Goal: Task Accomplishment & Management: Manage account settings

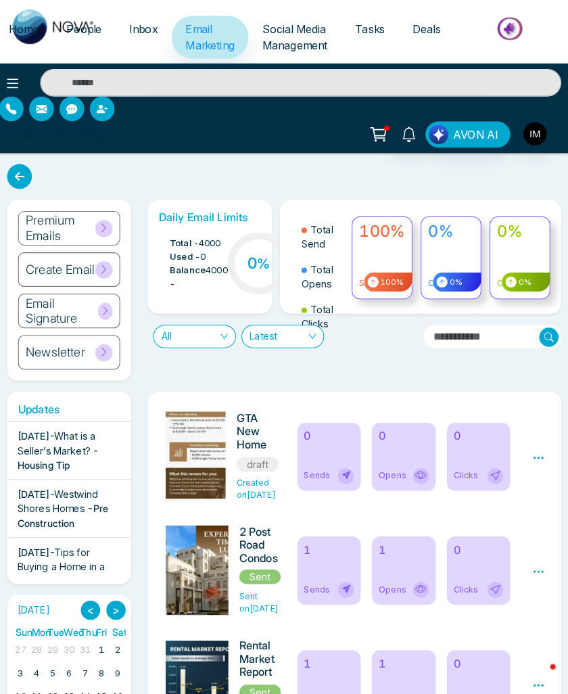
scroll to position [0, 1]
click at [86, 30] on span "People" at bounding box center [91, 29] width 34 height 14
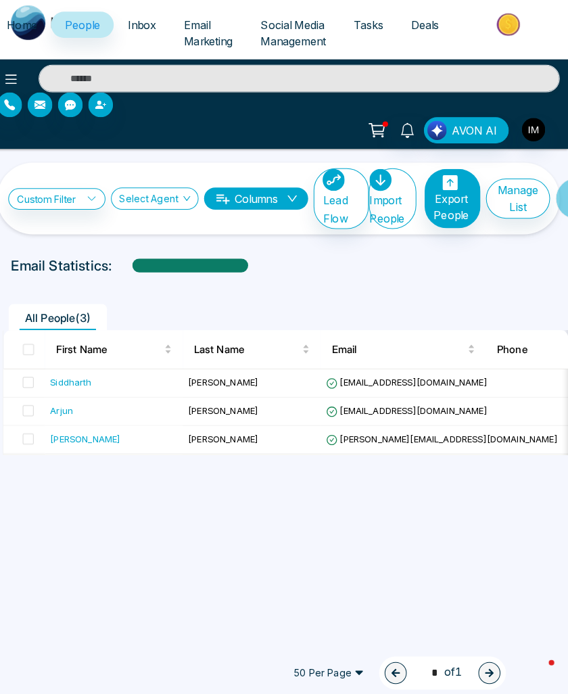
scroll to position [0, 11]
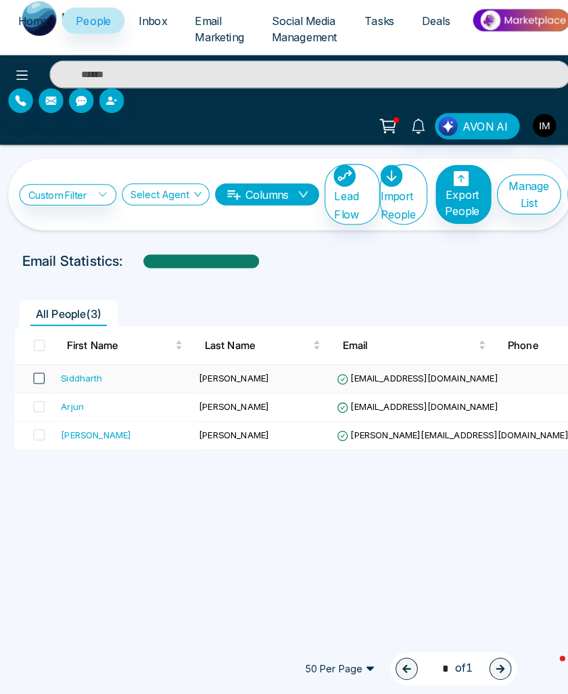
click at [33, 375] on span at bounding box center [38, 379] width 11 height 11
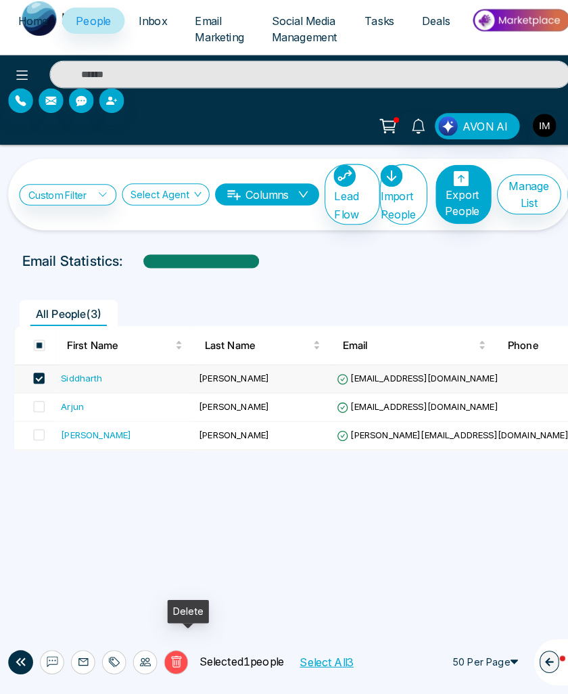
click at [171, 651] on icon at bounding box center [173, 656] width 10 height 11
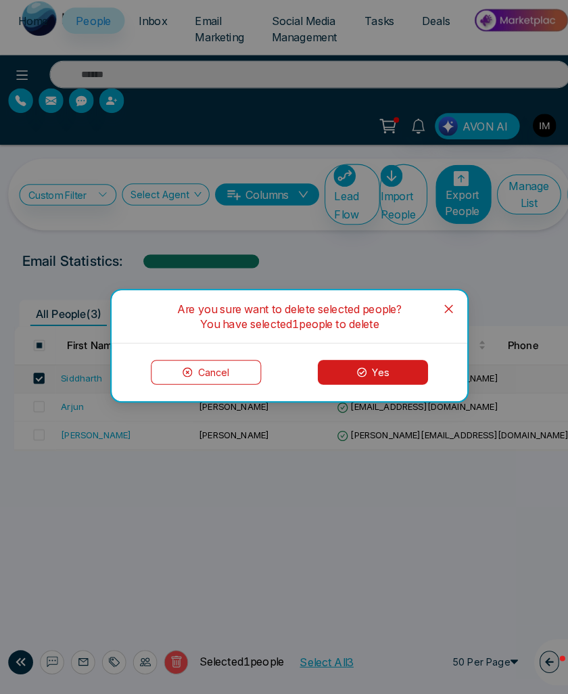
click at [367, 361] on button "Yes" at bounding box center [366, 373] width 108 height 24
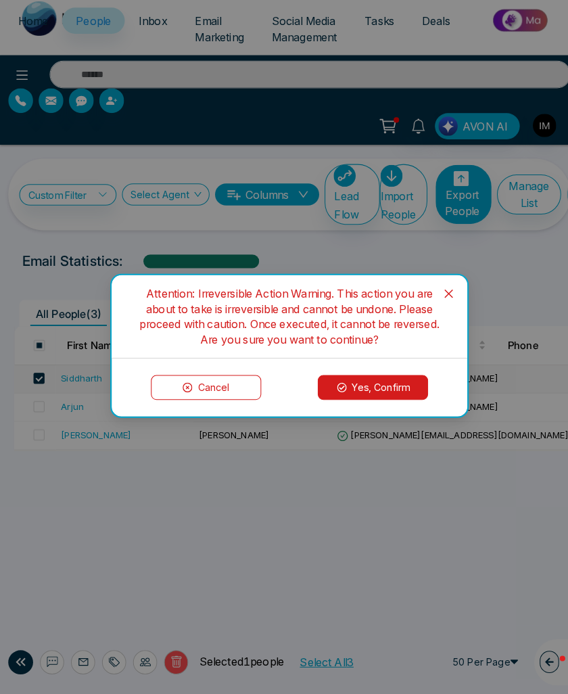
click at [367, 376] on button "Yes, Confirm" at bounding box center [366, 388] width 108 height 24
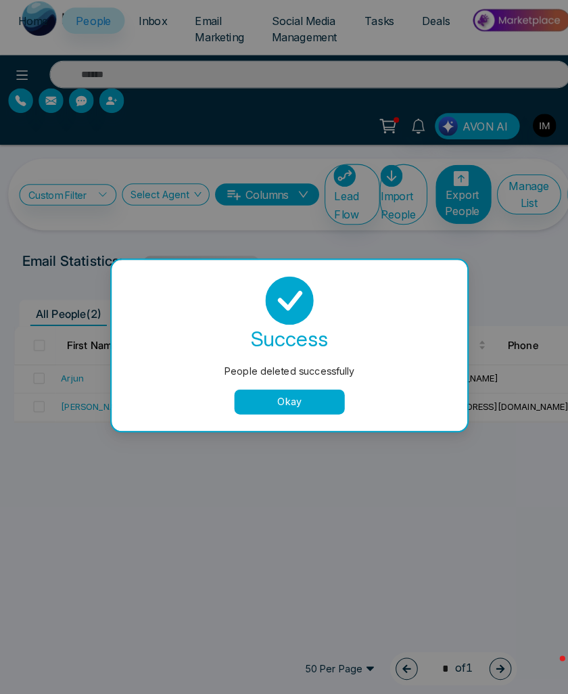
click at [264, 394] on button "Okay" at bounding box center [284, 402] width 108 height 24
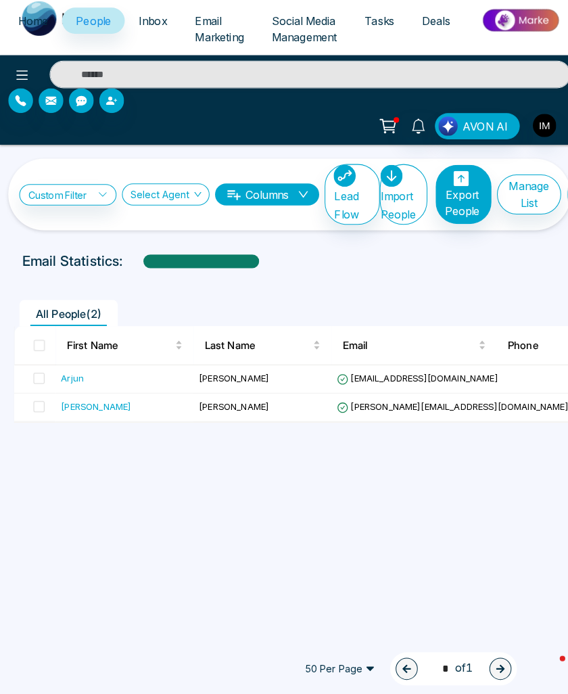
click at [195, 24] on span "Email Marketing" at bounding box center [215, 37] width 48 height 30
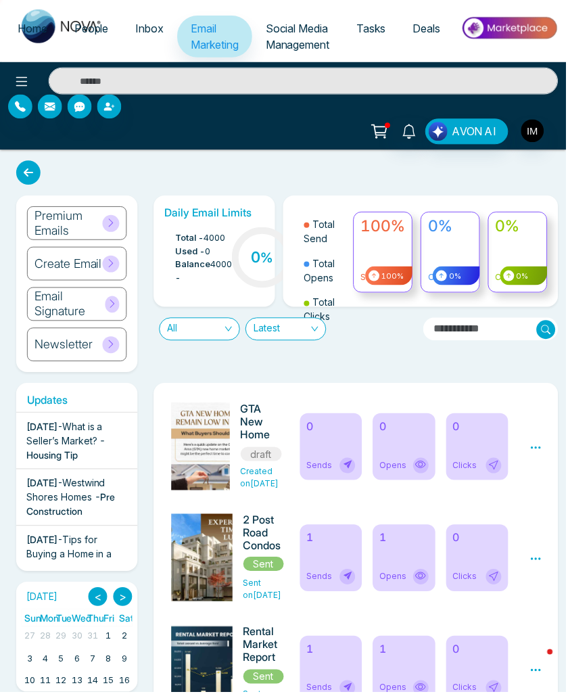
click at [28, 170] on icon at bounding box center [28, 173] width 24 height 24
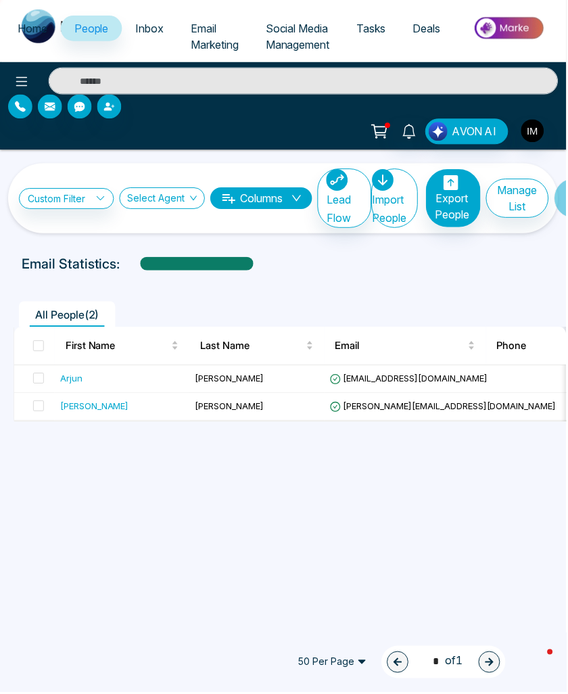
click at [198, 34] on span "Email Marketing" at bounding box center [215, 37] width 48 height 30
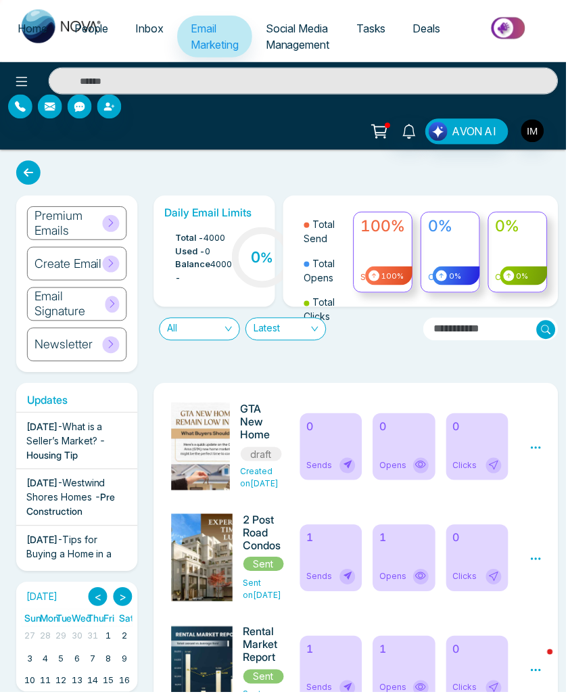
click at [94, 308] on h6 "Email Signature" at bounding box center [69, 304] width 71 height 29
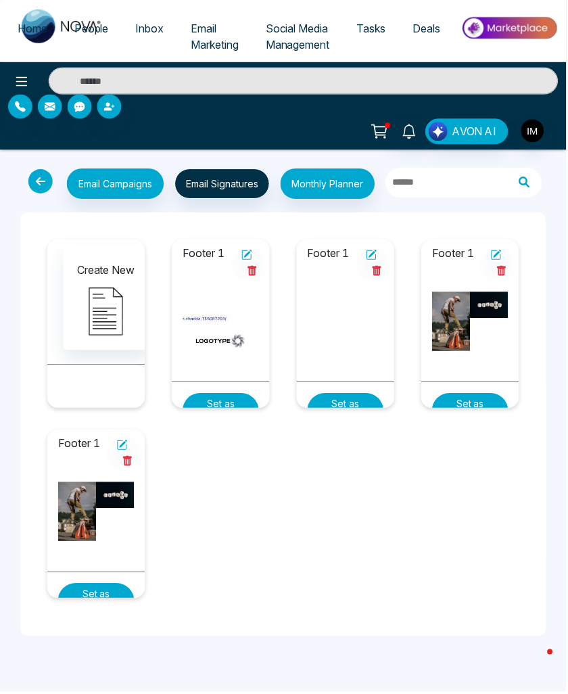
click at [41, 182] on icon at bounding box center [40, 182] width 24 height 24
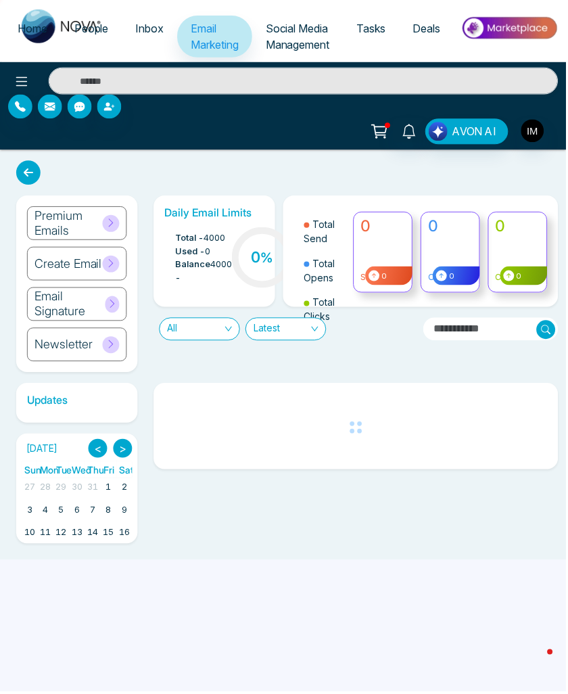
click at [85, 262] on h6 "Create Email" at bounding box center [68, 264] width 68 height 15
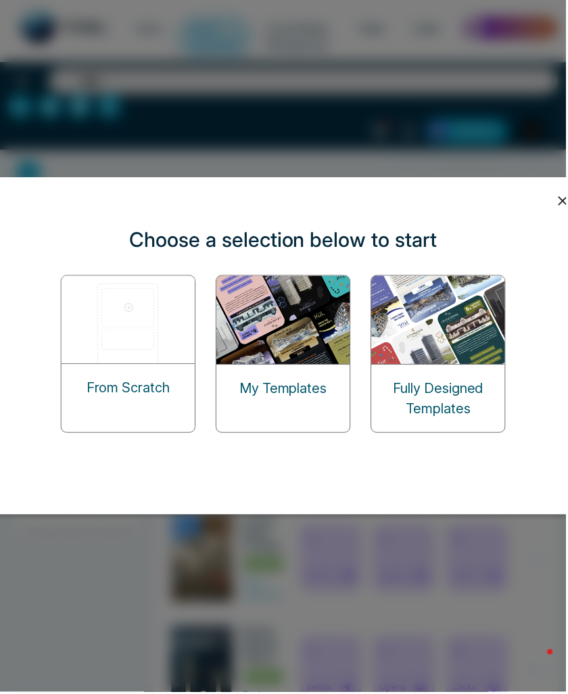
click at [127, 336] on img at bounding box center [129, 321] width 135 height 88
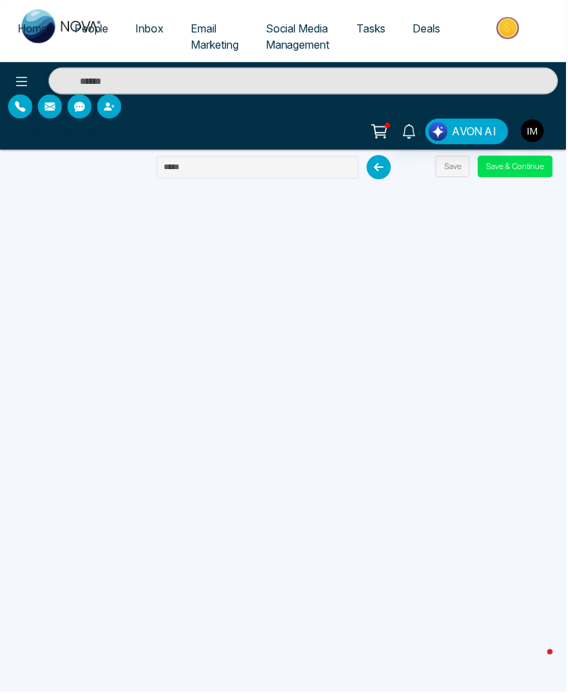
click at [93, 28] on span "People" at bounding box center [91, 29] width 34 height 14
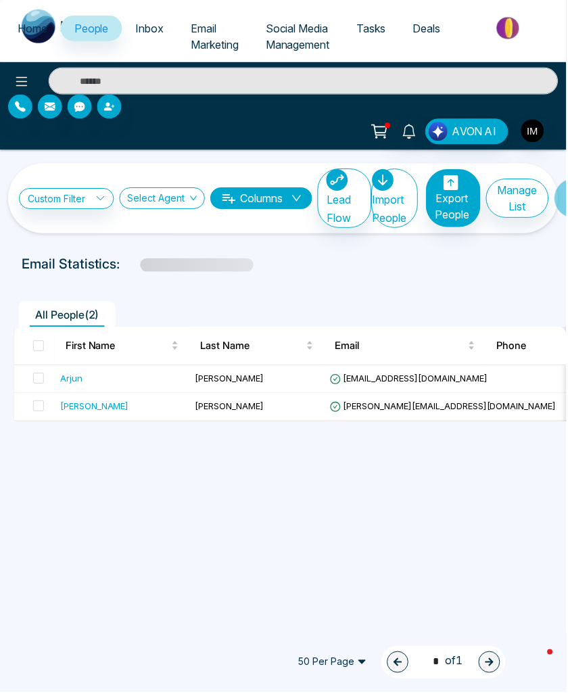
click at [516, 198] on button "Manage List" at bounding box center [519, 198] width 63 height 39
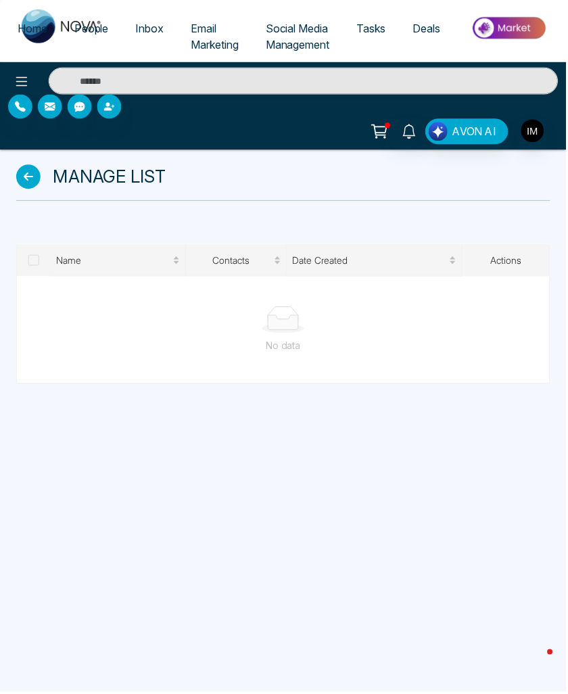
click at [41, 176] on link at bounding box center [31, 177] width 31 height 24
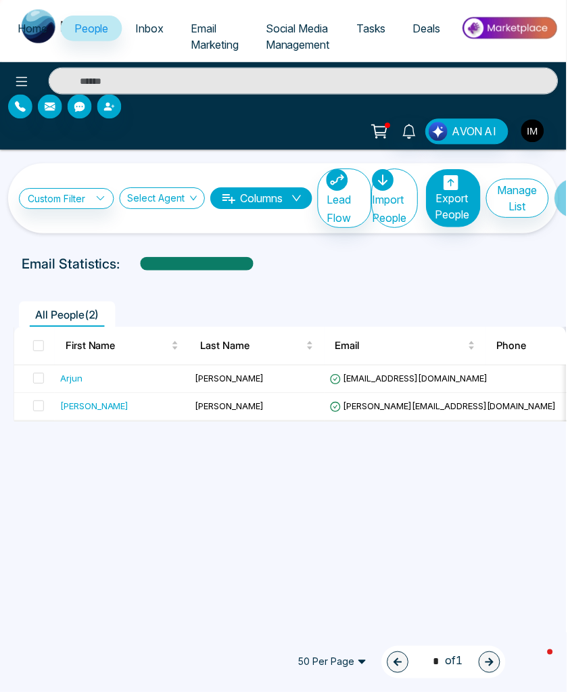
click at [88, 208] on link "Custom Filter" at bounding box center [66, 199] width 95 height 21
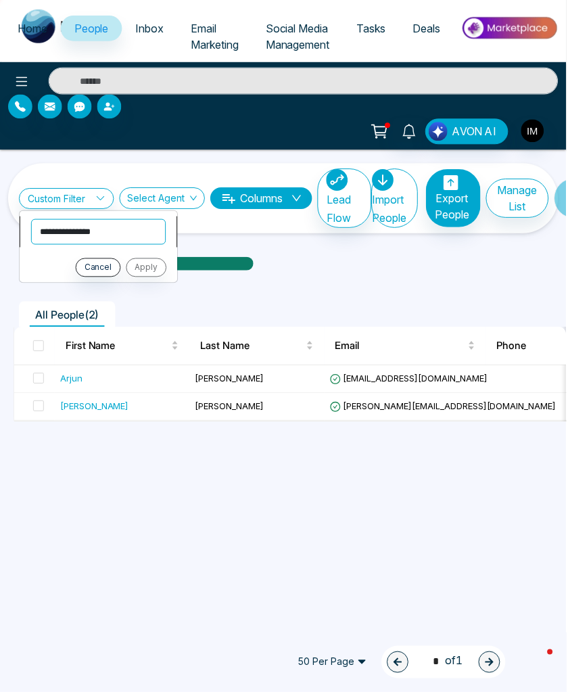
select select "*********"
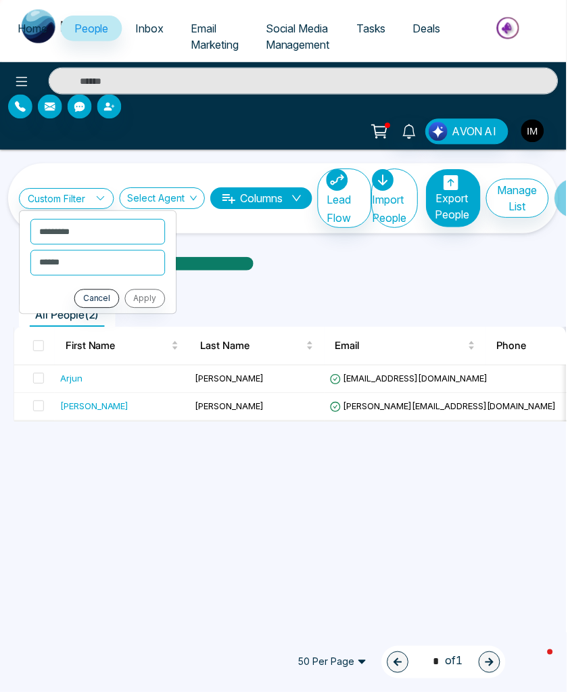
click at [137, 301] on div "Cancel Apply" at bounding box center [97, 299] width 135 height 19
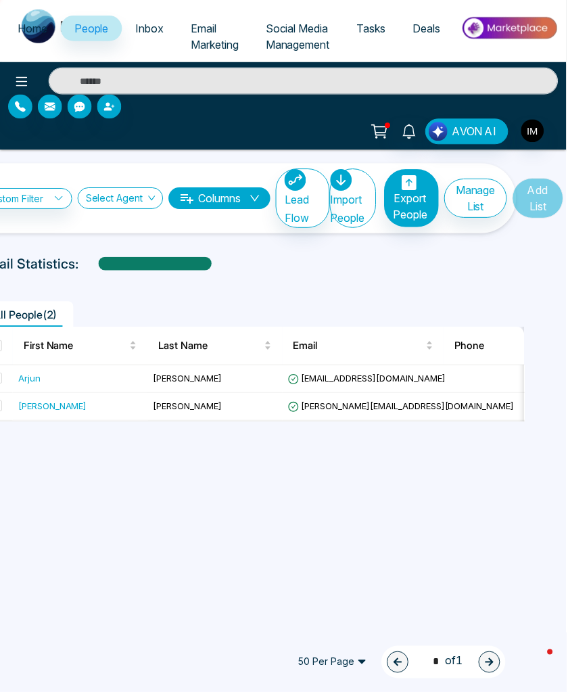
scroll to position [0, 49]
click at [543, 210] on span "Add List" at bounding box center [539, 199] width 51 height 41
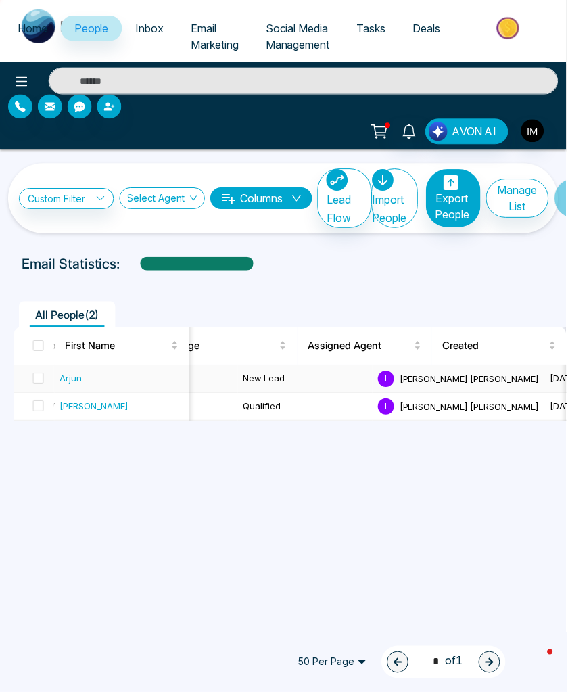
scroll to position [0, 0]
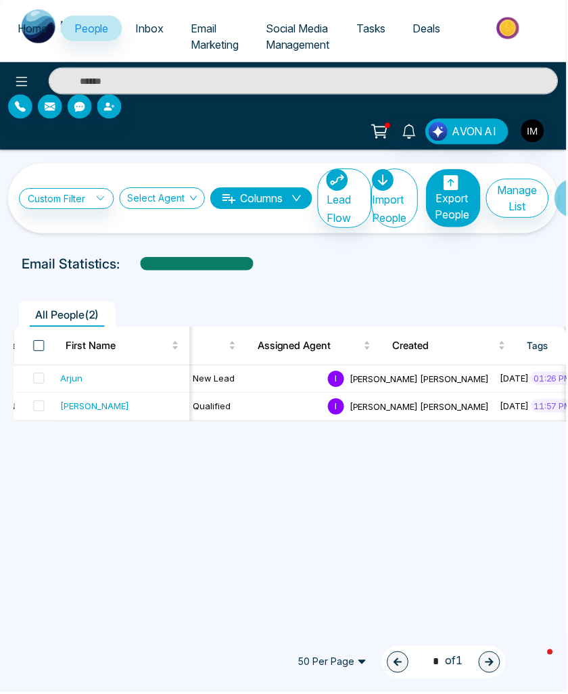
click at [37, 343] on span at bounding box center [38, 347] width 11 height 11
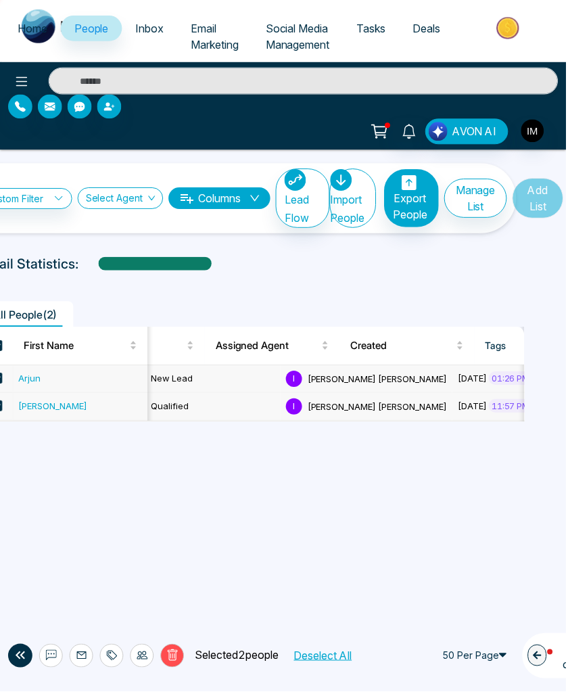
scroll to position [0, 49]
click at [548, 189] on span "Add List" at bounding box center [539, 199] width 51 height 41
click at [140, 653] on icon at bounding box center [142, 657] width 11 height 8
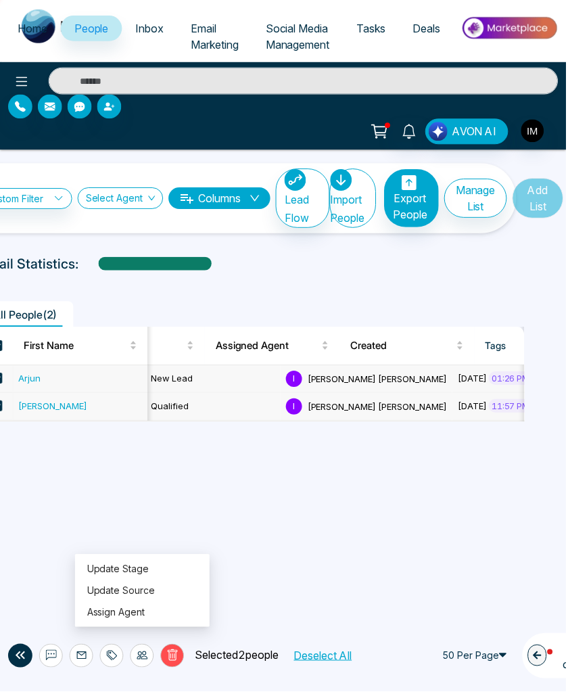
click at [369, 513] on div "**********" at bounding box center [284, 347] width 568 height 694
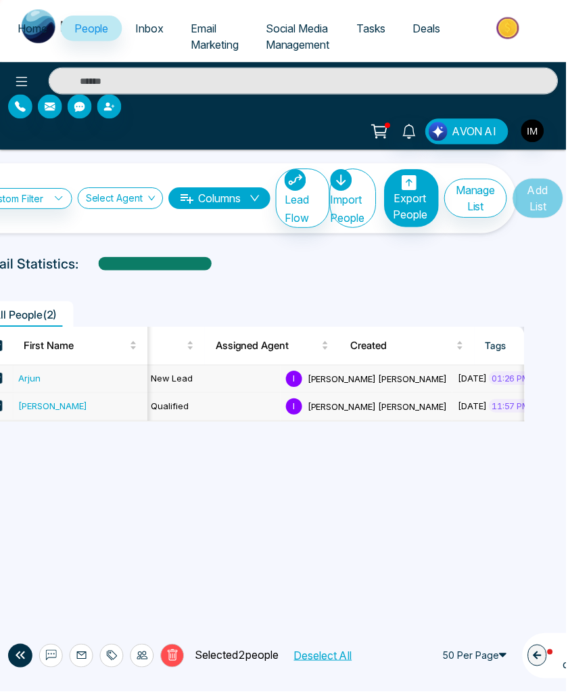
scroll to position [0, 0]
click at [477, 206] on button "Manage List" at bounding box center [477, 198] width 63 height 39
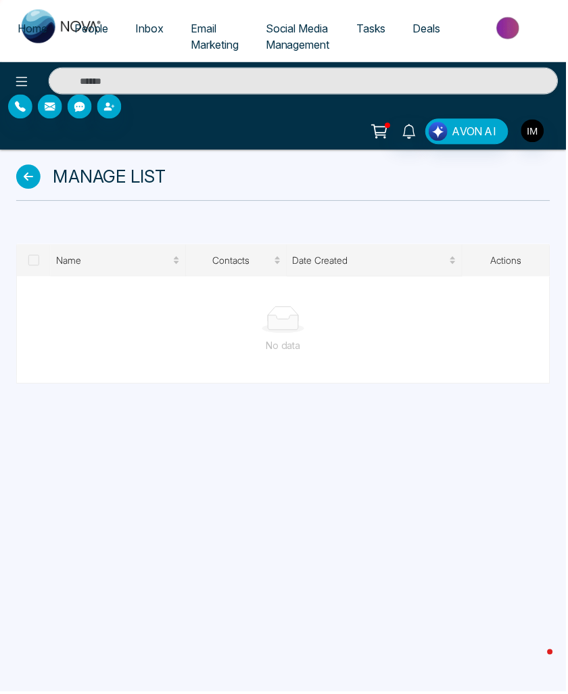
click at [39, 176] on icon at bounding box center [28, 177] width 24 height 24
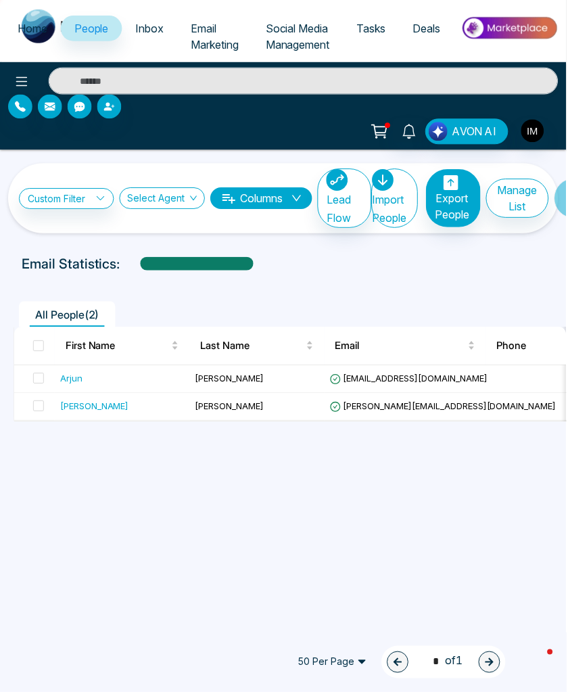
click at [54, 197] on link "Custom Filter" at bounding box center [66, 199] width 95 height 21
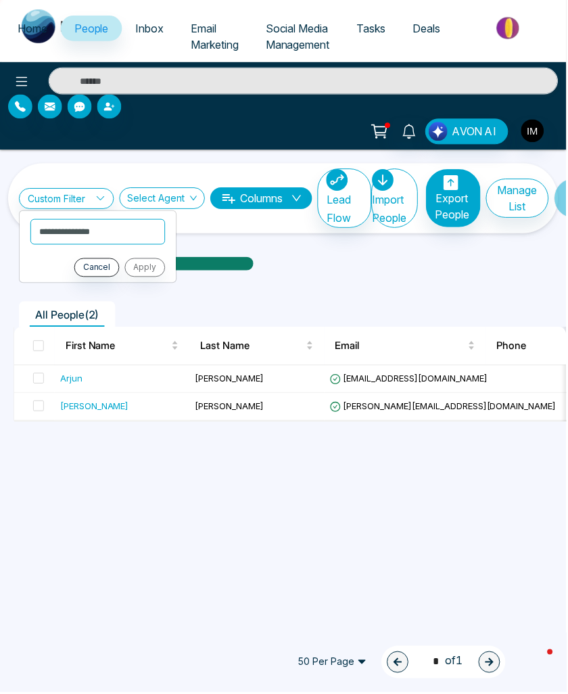
click at [322, 41] on span "Social Media Management" at bounding box center [299, 37] width 64 height 30
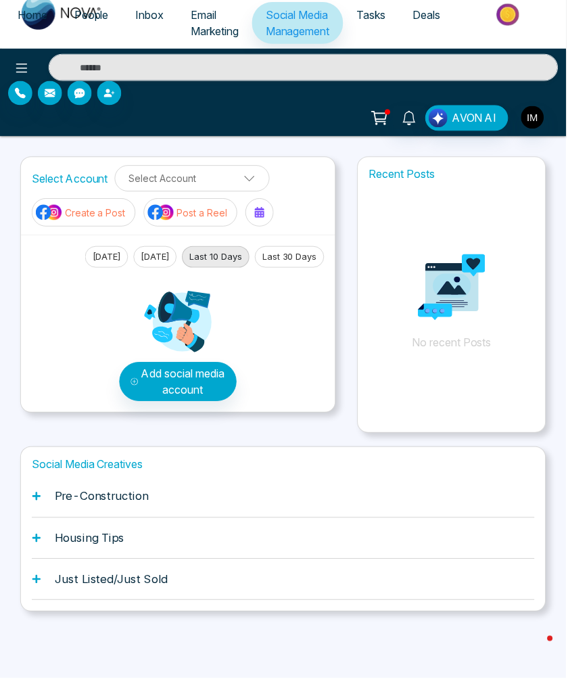
scroll to position [4, 0]
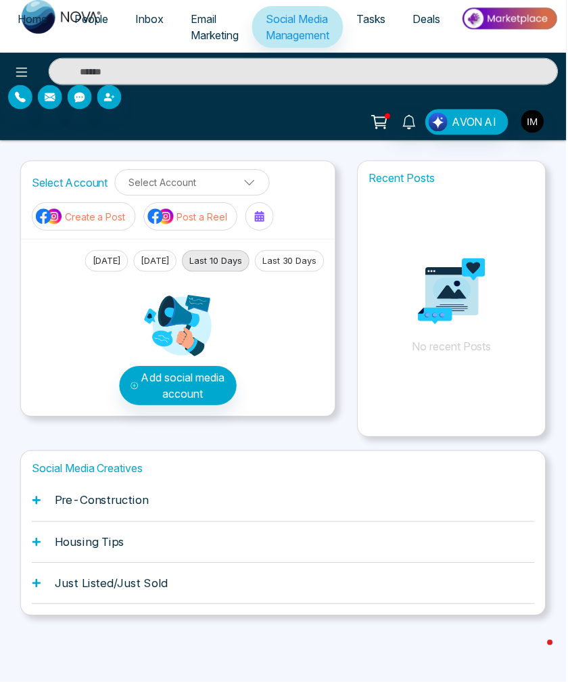
click at [120, 505] on div "Pre-Construction" at bounding box center [284, 511] width 505 height 41
click at [101, 505] on h1 "Pre-Construction" at bounding box center [102, 512] width 95 height 14
click at [30, 492] on div "Social Media Creatives Pre-Construction Housing Tips Just Listed/Just Sold" at bounding box center [284, 544] width 528 height 166
click at [32, 507] on icon at bounding box center [36, 511] width 9 height 9
click at [44, 497] on div "Pre-Construction" at bounding box center [284, 511] width 505 height 41
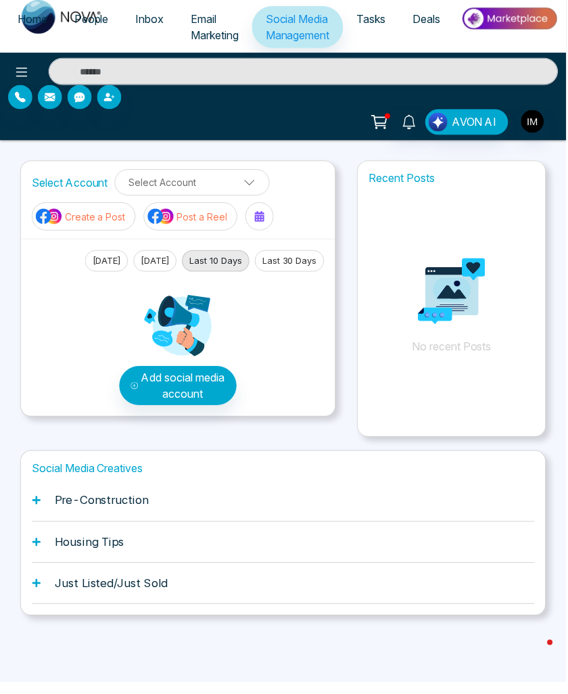
click at [40, 549] on icon at bounding box center [36, 553] width 9 height 9
click at [42, 585] on div "Just Listed/Just Sold" at bounding box center [284, 594] width 505 height 41
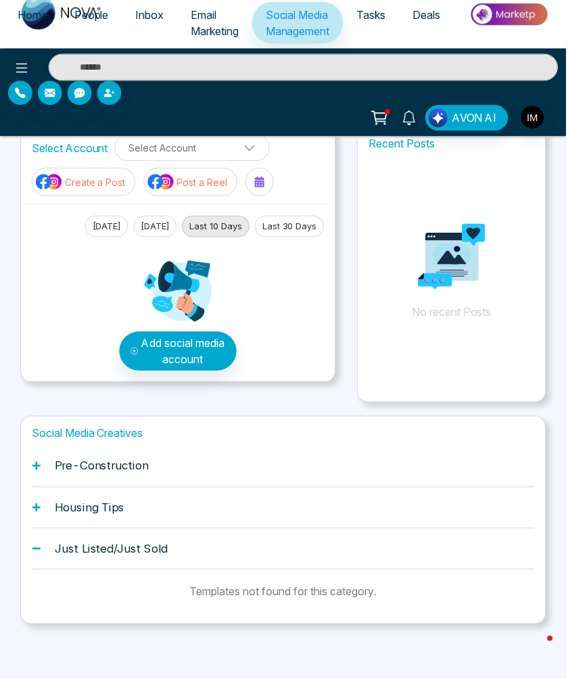
scroll to position [34, 0]
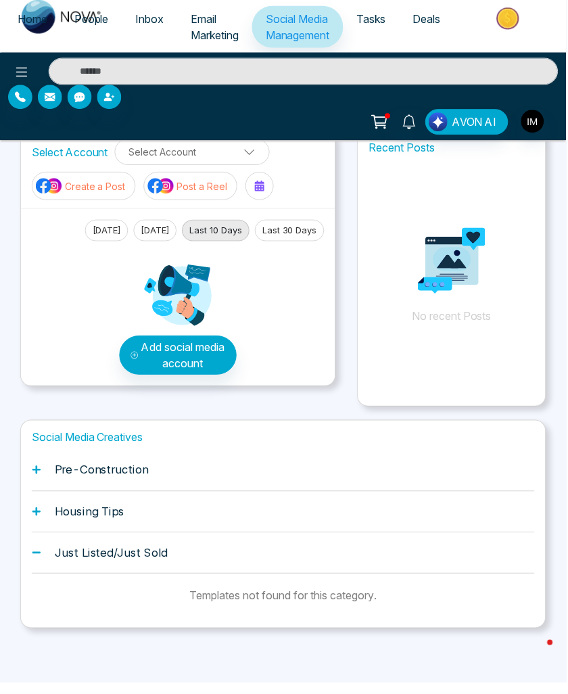
click at [104, 516] on h1 "Housing Tips" at bounding box center [90, 523] width 70 height 14
click at [37, 519] on icon at bounding box center [36, 523] width 8 height 8
click at [37, 477] on icon at bounding box center [36, 481] width 8 height 8
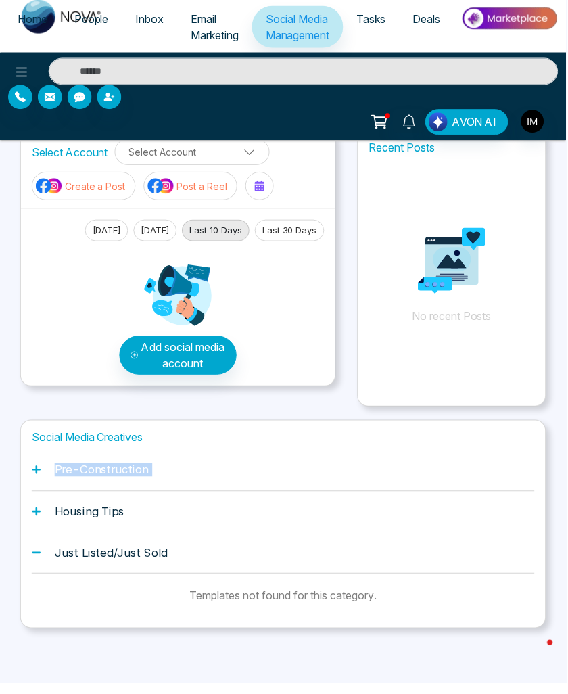
click at [37, 477] on icon at bounding box center [36, 481] width 8 height 8
click at [91, 23] on span "People" at bounding box center [91, 29] width 34 height 14
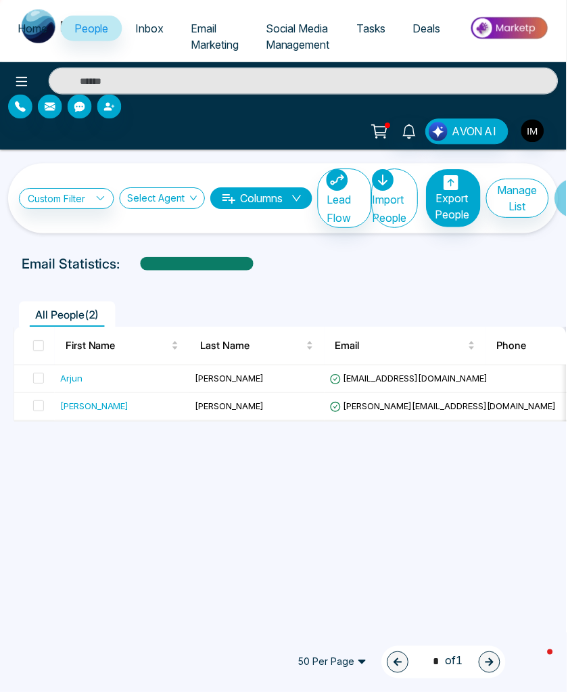
click at [97, 203] on icon at bounding box center [100, 198] width 9 height 9
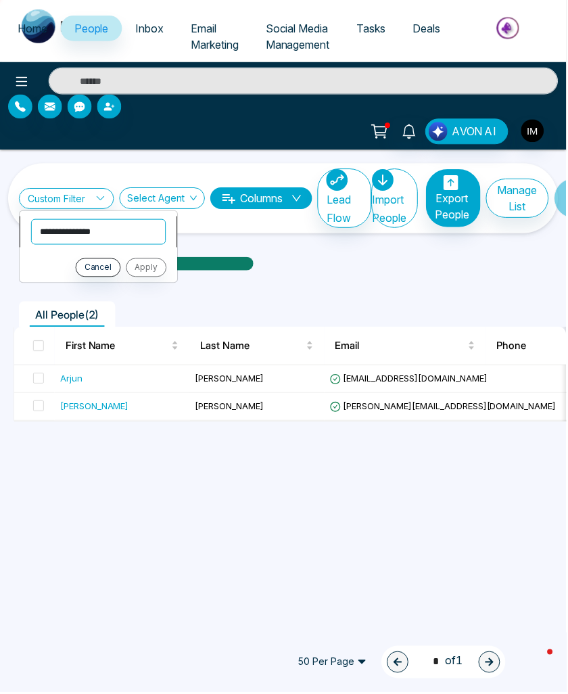
select select "**********"
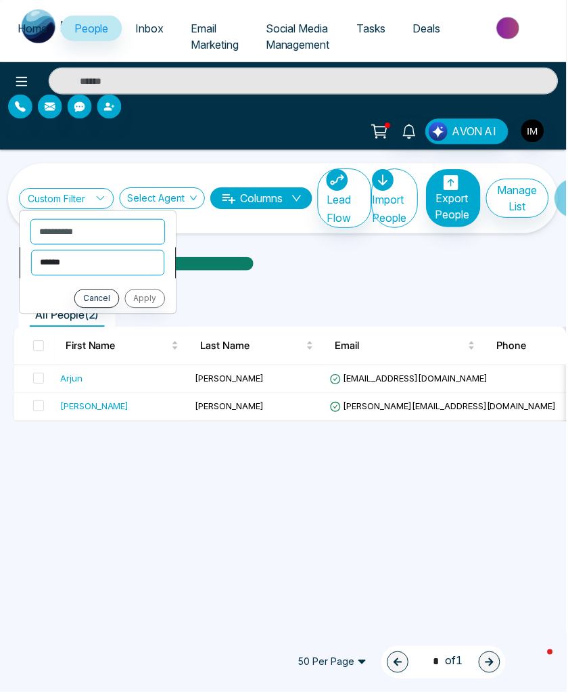
select select "**********"
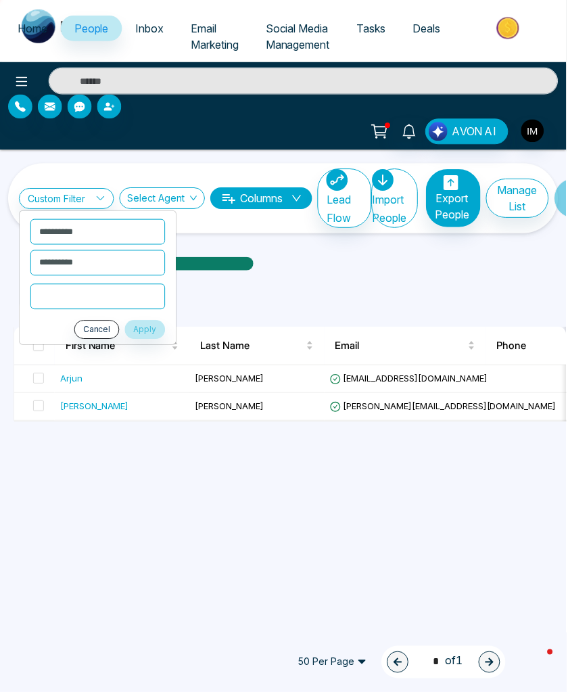
click at [95, 299] on input "text" at bounding box center [97, 298] width 135 height 26
type input "*"
click at [154, 333] on button "Apply" at bounding box center [145, 330] width 41 height 19
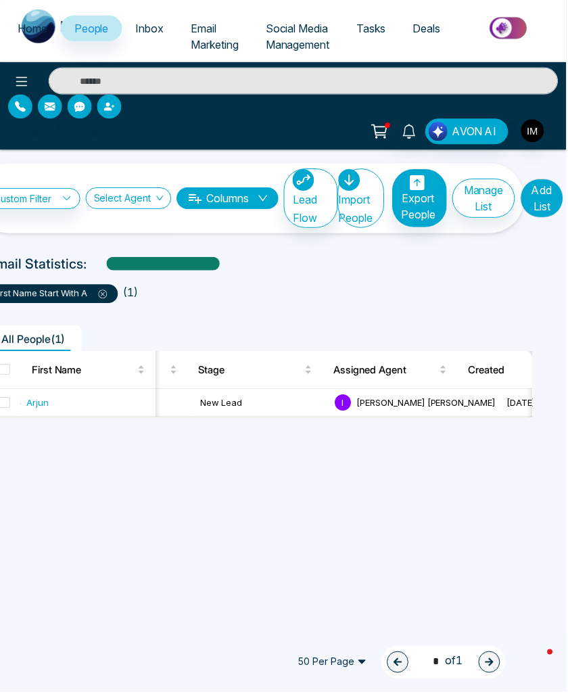
scroll to position [0, 41]
click at [551, 204] on button "Add List" at bounding box center [543, 198] width 43 height 39
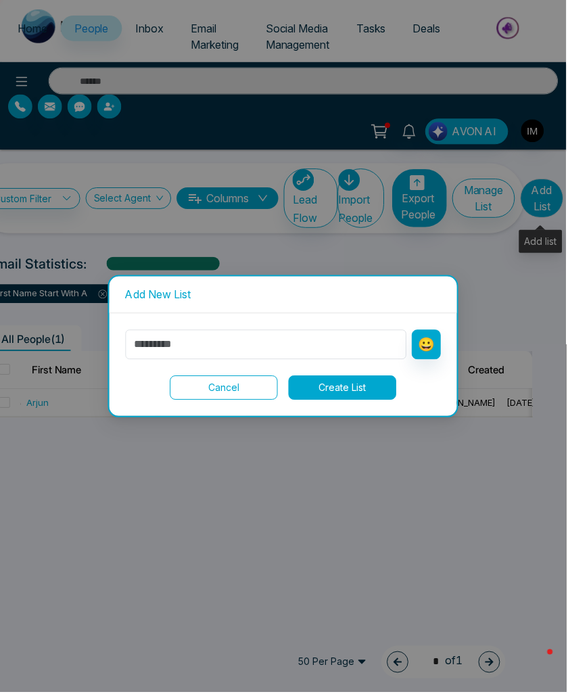
click at [551, 204] on div "Add New List 😀 Cancel Create List" at bounding box center [284, 347] width 568 height 694
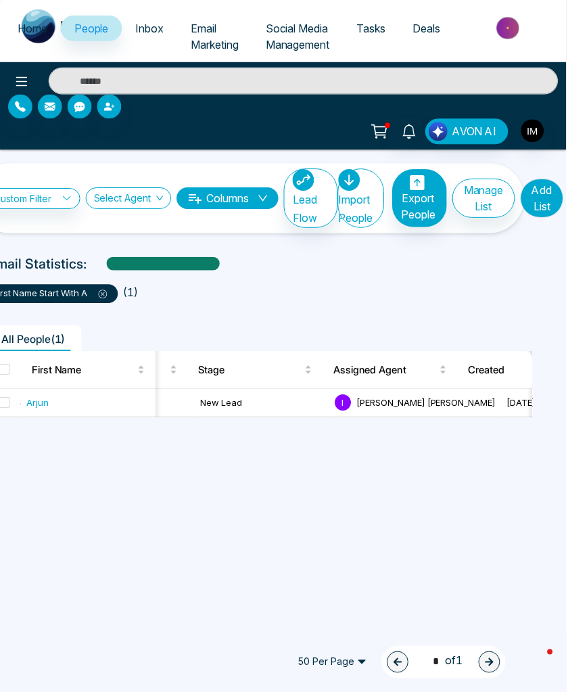
click at [538, 205] on button "Add List" at bounding box center [543, 198] width 43 height 39
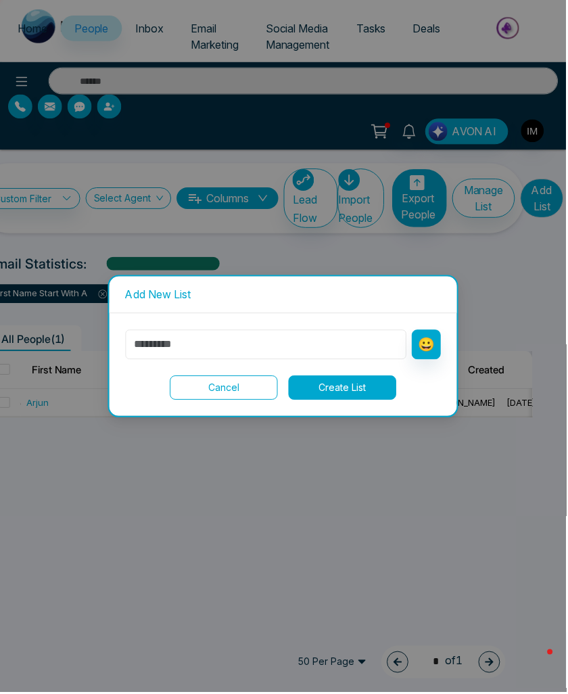
click at [216, 339] on input "text" at bounding box center [267, 346] width 282 height 30
type input "**********"
click at [352, 382] on button "Create List" at bounding box center [344, 389] width 108 height 24
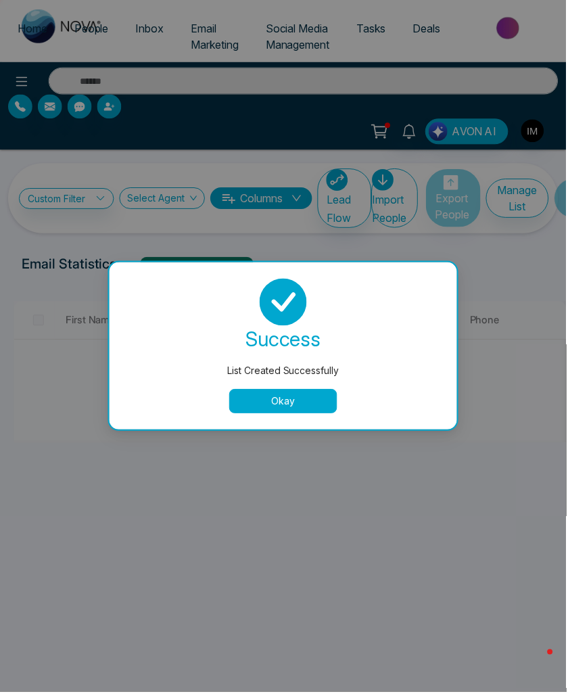
click at [275, 390] on button "Okay" at bounding box center [284, 402] width 108 height 24
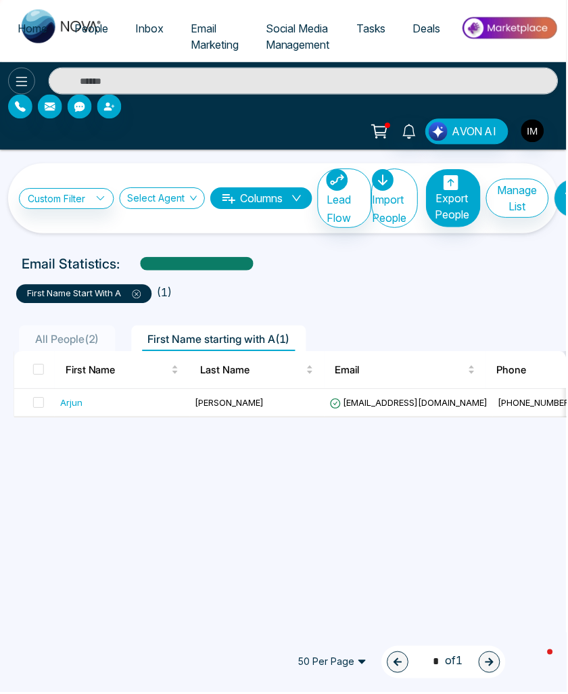
click at [23, 88] on icon at bounding box center [22, 82] width 16 height 16
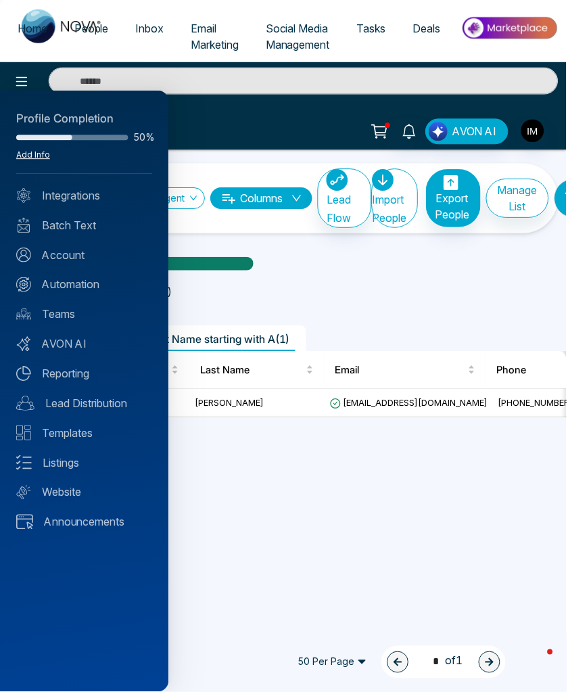
click at [32, 150] on link "Add Info" at bounding box center [33, 155] width 34 height 10
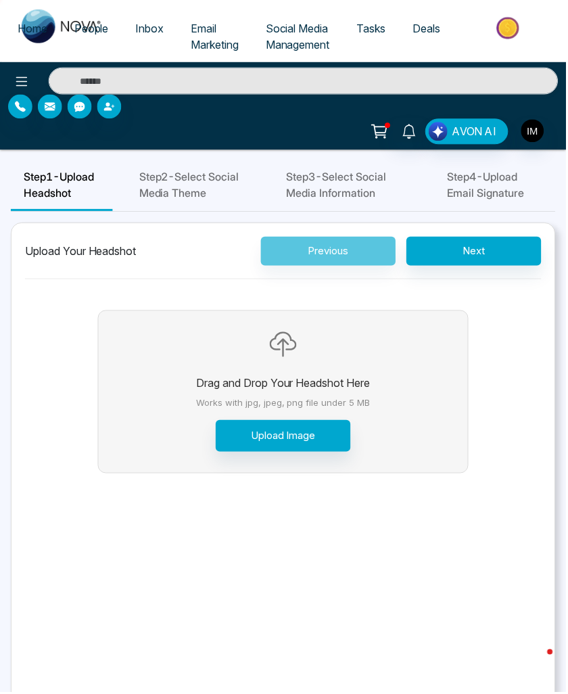
click at [191, 202] on span "Step 2 - Select Social Media Theme" at bounding box center [193, 185] width 108 height 32
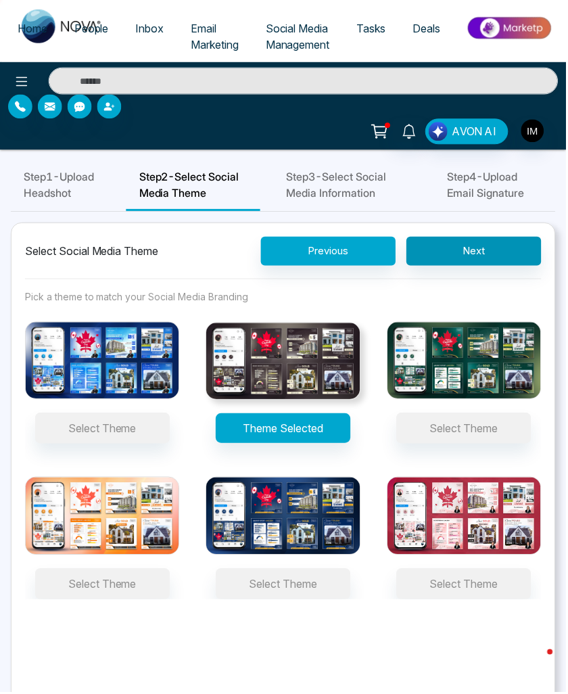
click at [455, 267] on button "Next" at bounding box center [475, 251] width 135 height 29
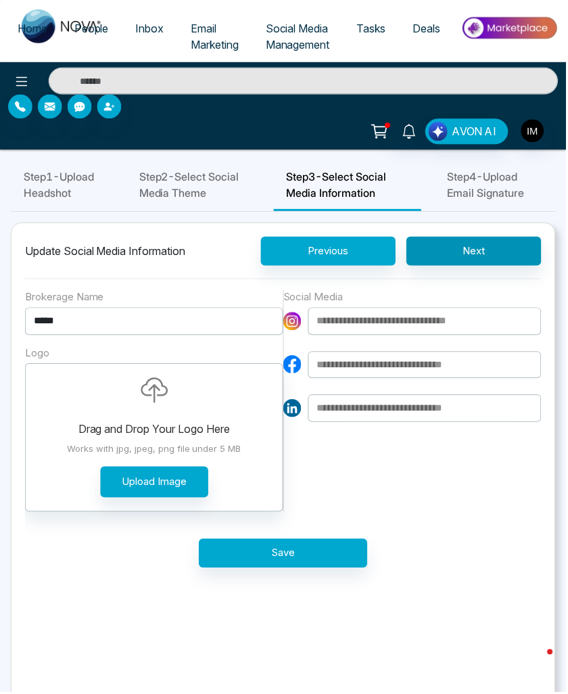
click at [455, 267] on button "Next" at bounding box center [475, 251] width 135 height 29
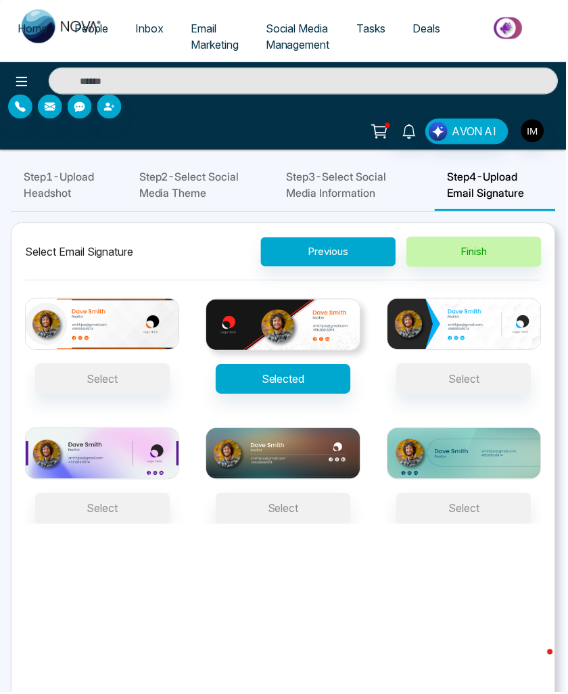
click at [456, 268] on button "Finish" at bounding box center [475, 252] width 135 height 30
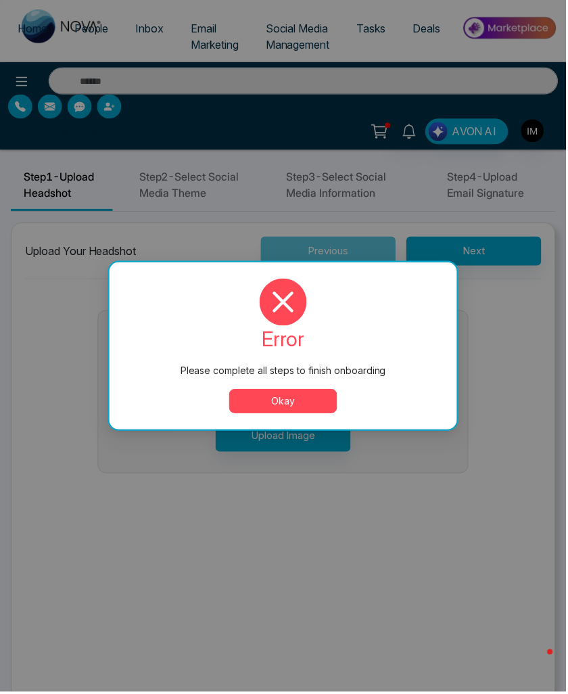
click at [279, 411] on div "error Please complete all steps to finish onboarding Okay" at bounding box center [284, 347] width 349 height 168
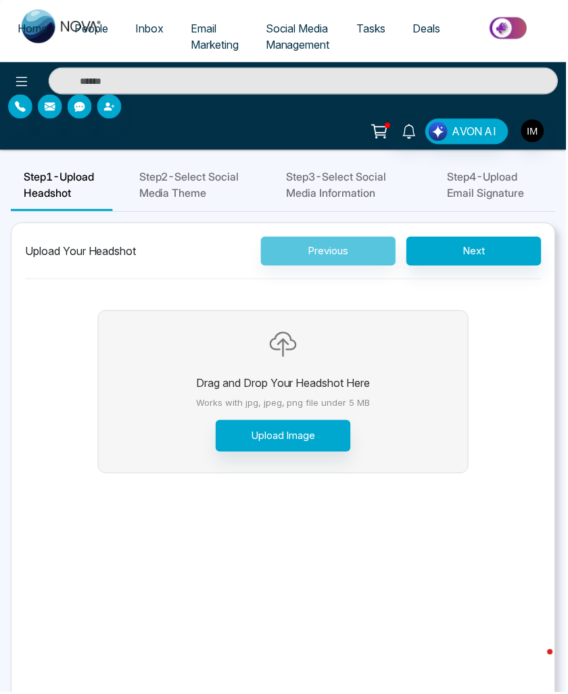
click at [289, 392] on p "Drag and Drop Your Headshot Here" at bounding box center [284, 384] width 175 height 16
click at [35, 30] on span "Home" at bounding box center [33, 29] width 30 height 14
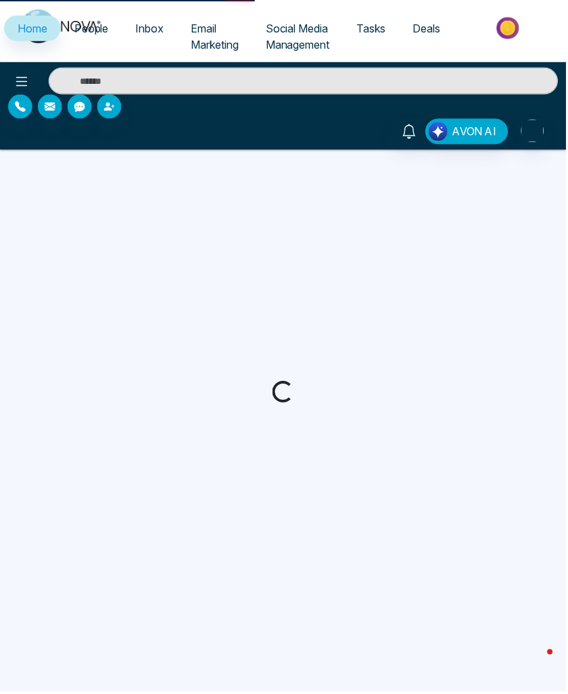
select select "*"
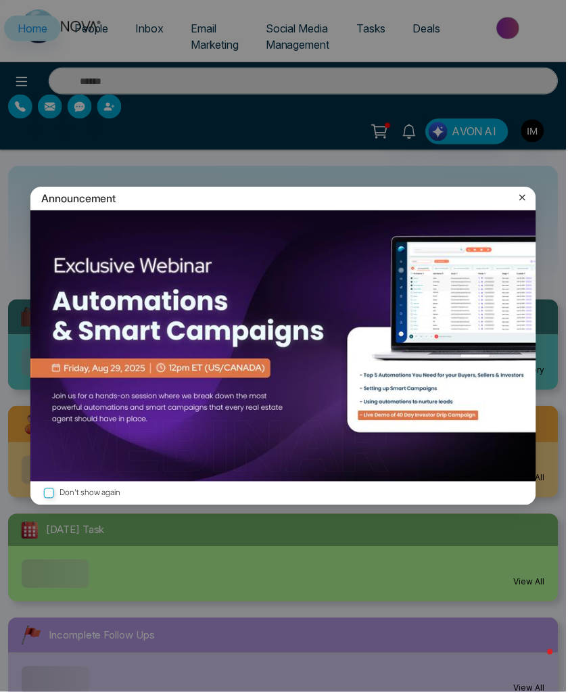
click at [528, 191] on icon at bounding box center [524, 198] width 14 height 14
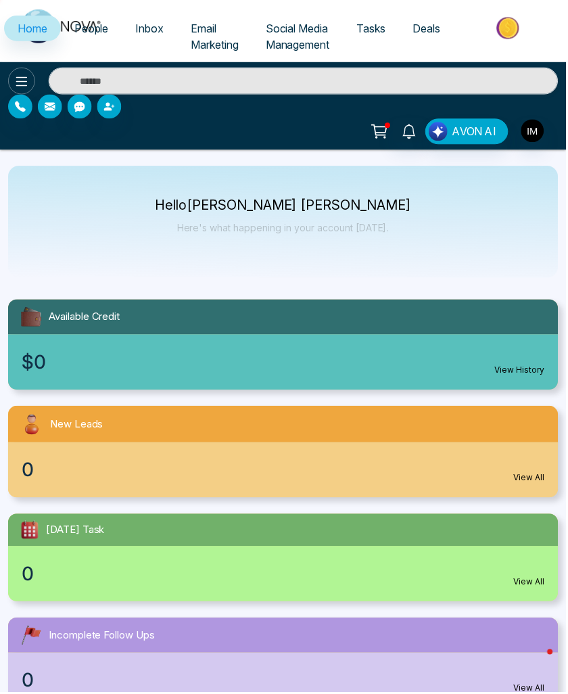
click at [20, 80] on icon at bounding box center [22, 82] width 16 height 16
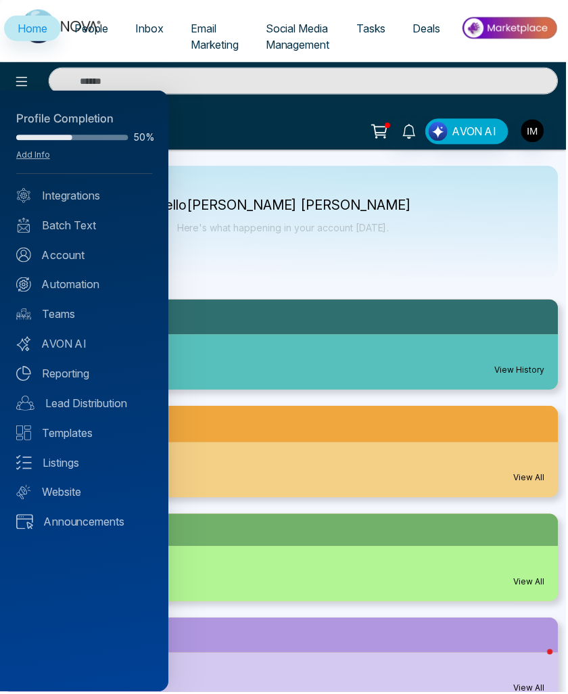
click at [518, 53] on div at bounding box center [284, 347] width 568 height 694
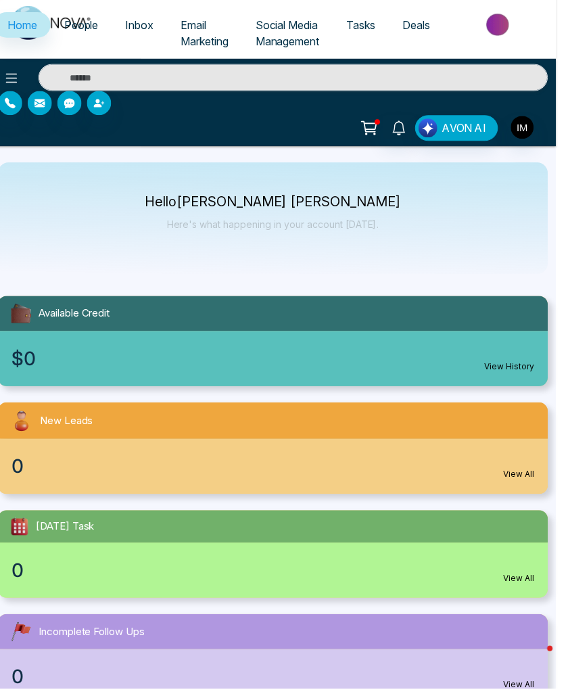
scroll to position [0, 9]
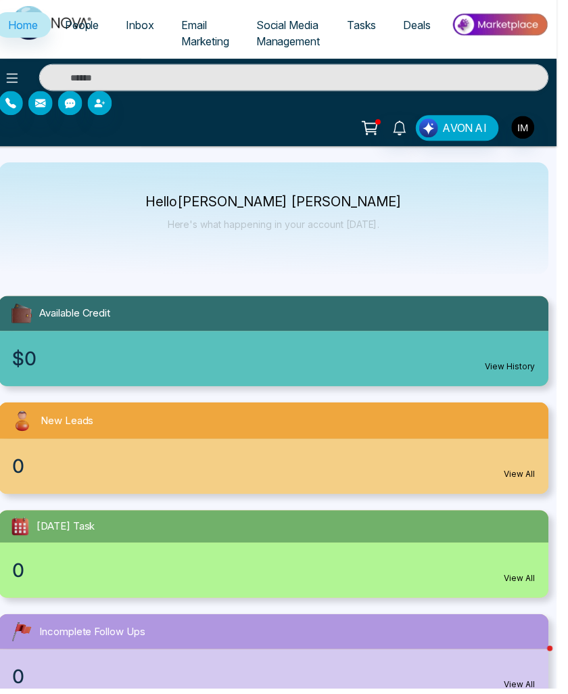
click at [527, 129] on img "button" at bounding box center [524, 131] width 23 height 23
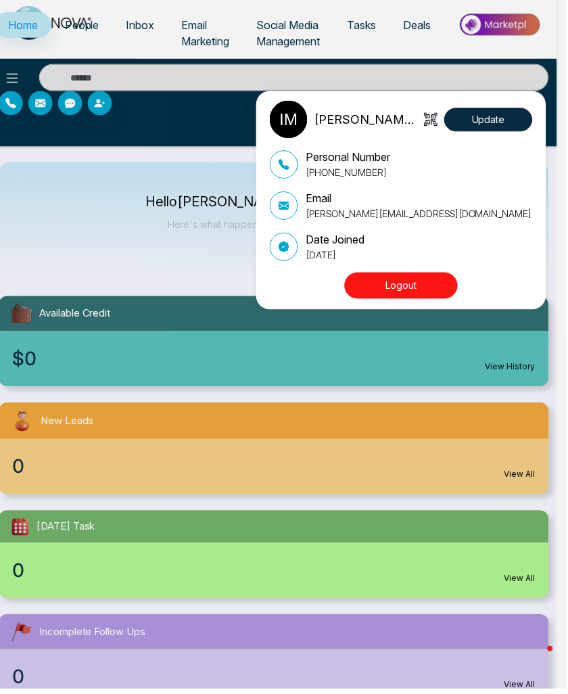
click at [401, 285] on button "Logout" at bounding box center [403, 290] width 114 height 26
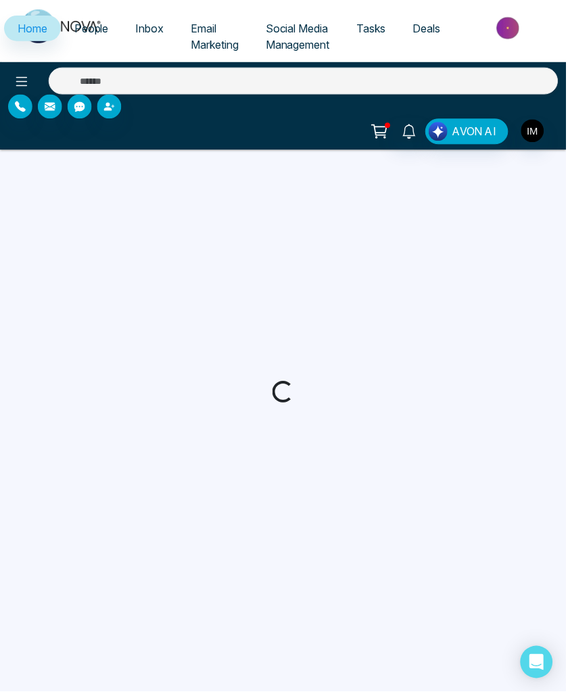
select select "*"
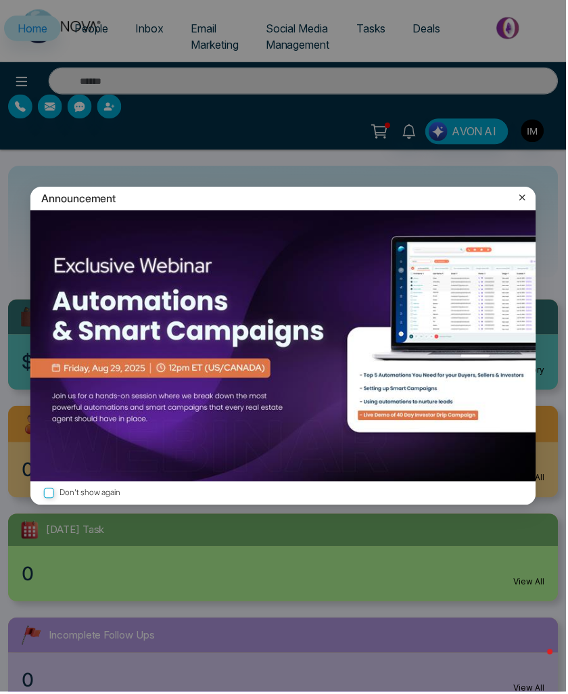
click at [524, 193] on icon at bounding box center [524, 198] width 14 height 14
